Goal: Book appointment/travel/reservation

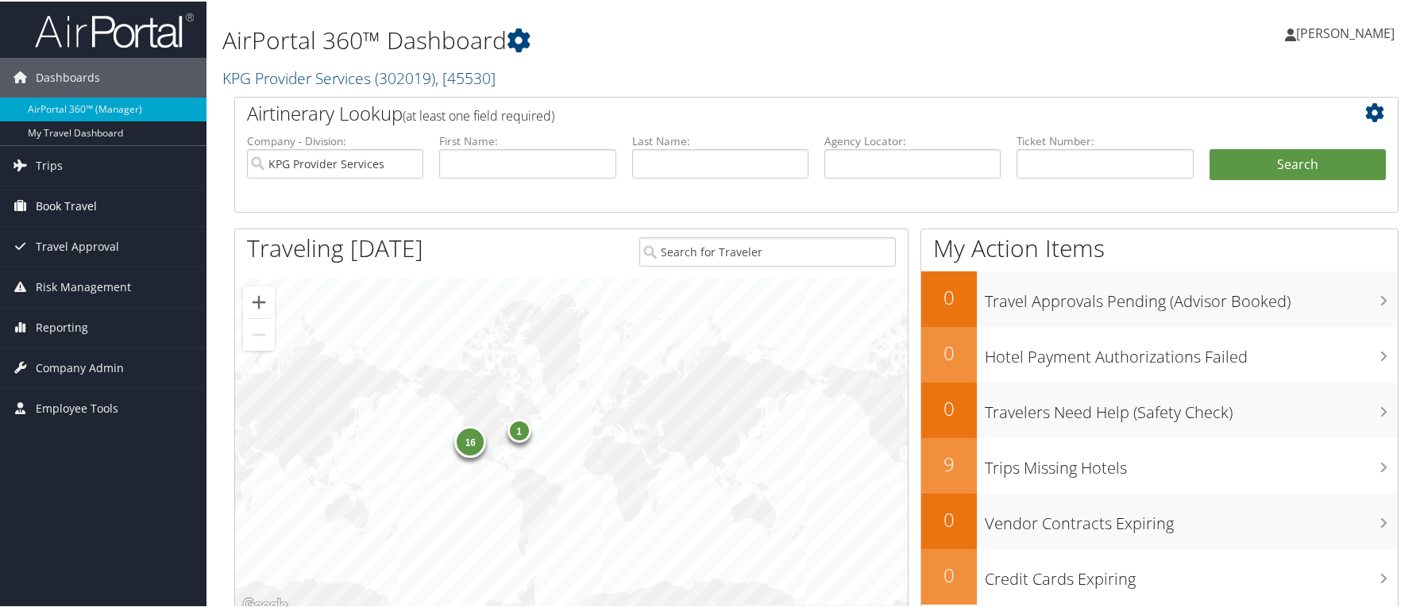
click at [116, 214] on link "Book Travel" at bounding box center [103, 205] width 206 height 40
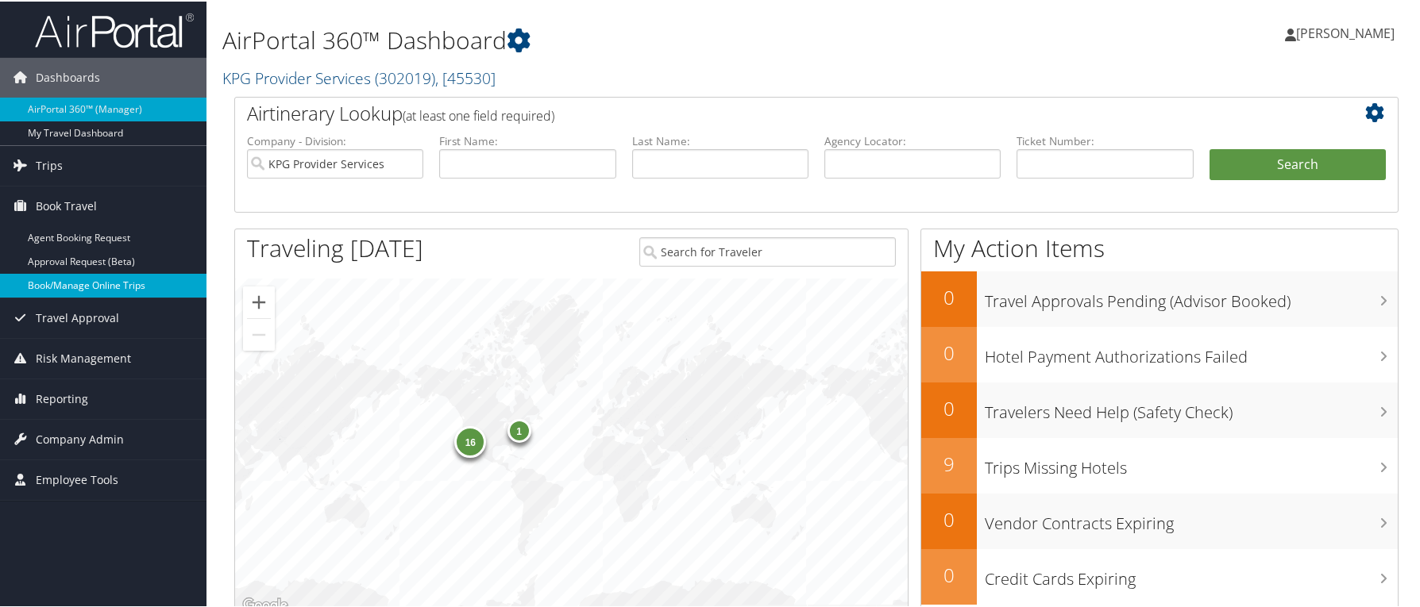
click at [130, 292] on link "Book/Manage Online Trips" at bounding box center [103, 284] width 206 height 24
